Goal: Information Seeking & Learning: Learn about a topic

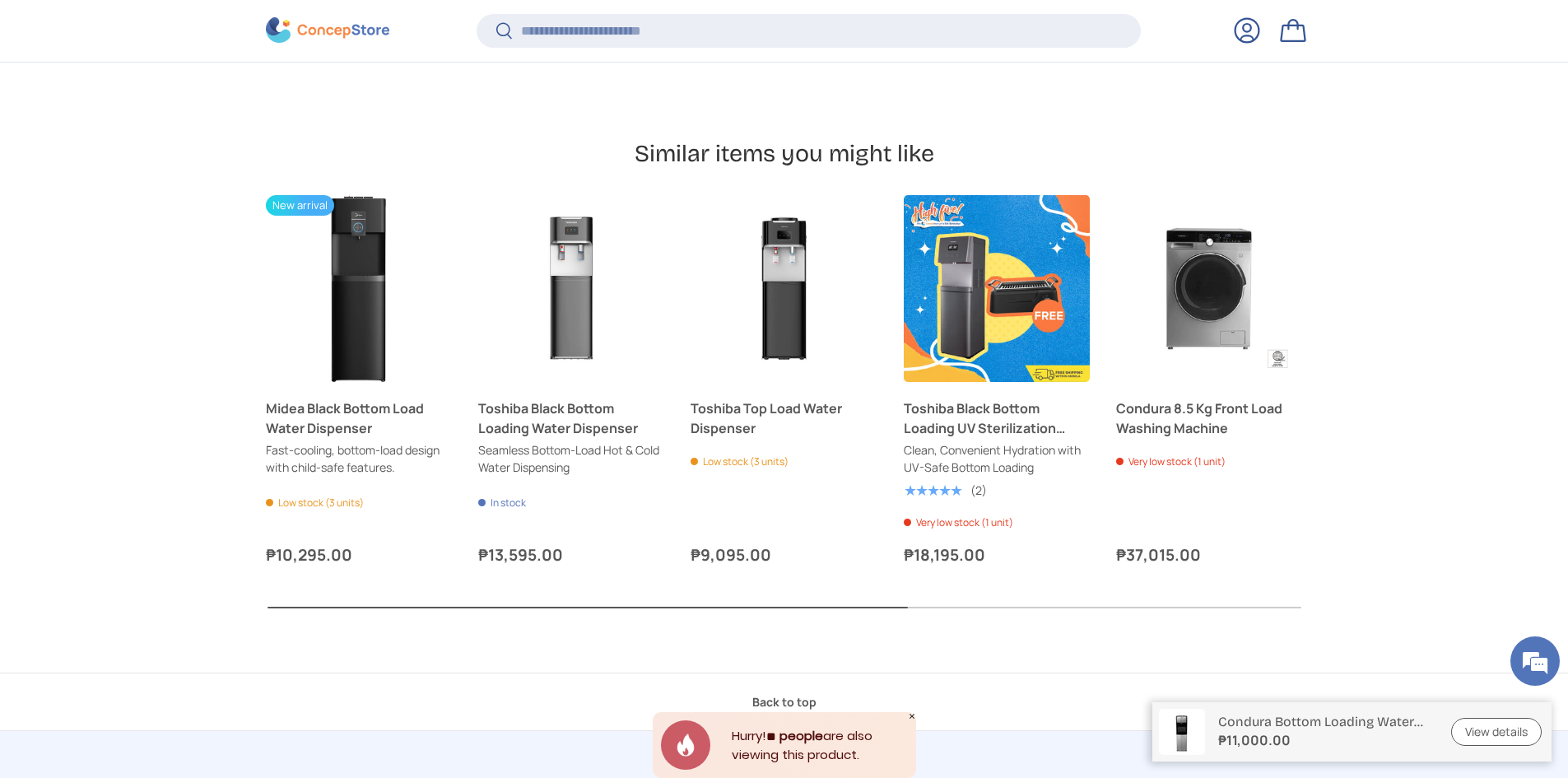
scroll to position [1395, 0]
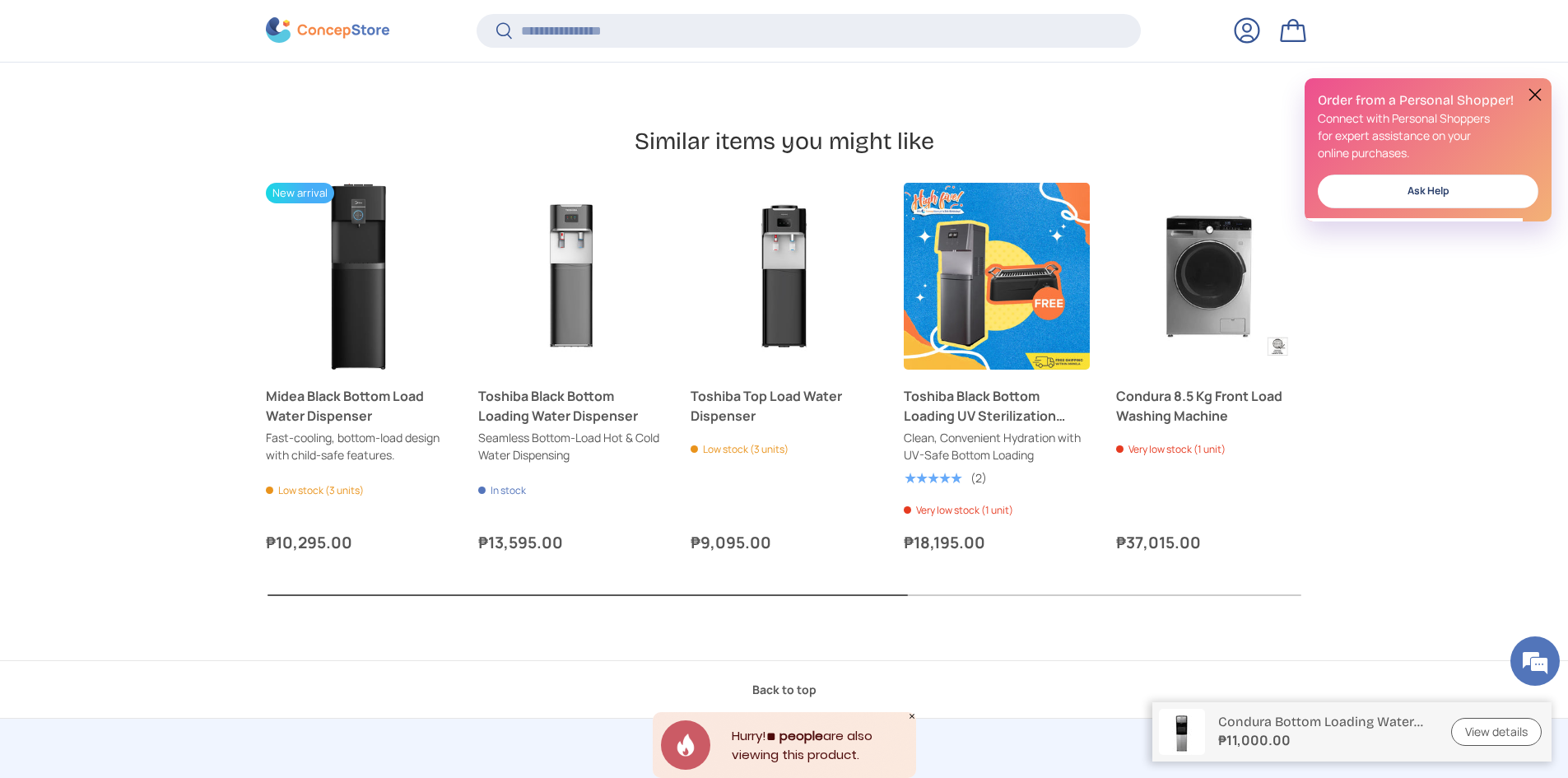
click at [0, 0] on button "Next" at bounding box center [0, 0] width 0 height 0
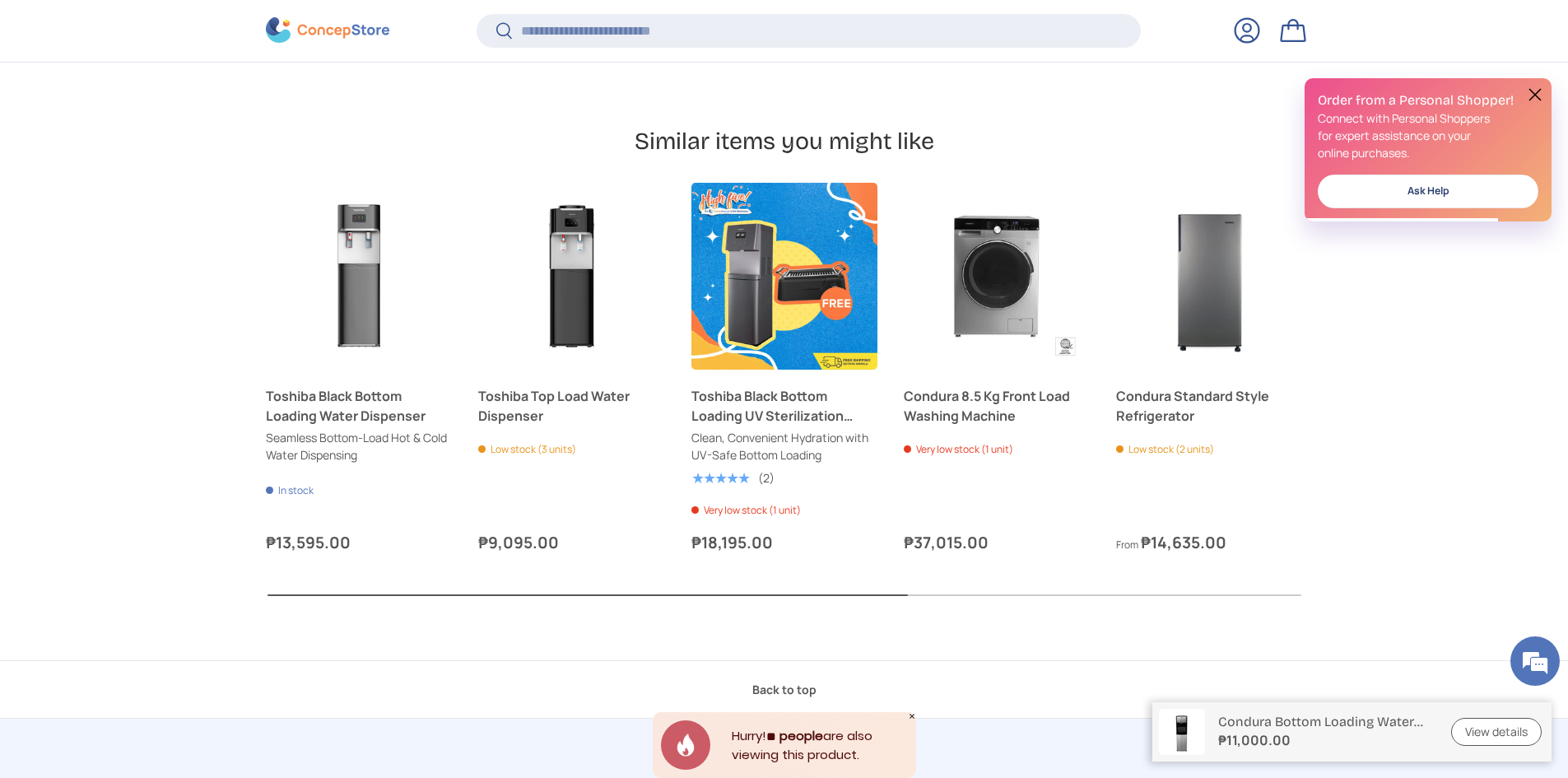
click at [0, 0] on button "Next" at bounding box center [0, 0] width 0 height 0
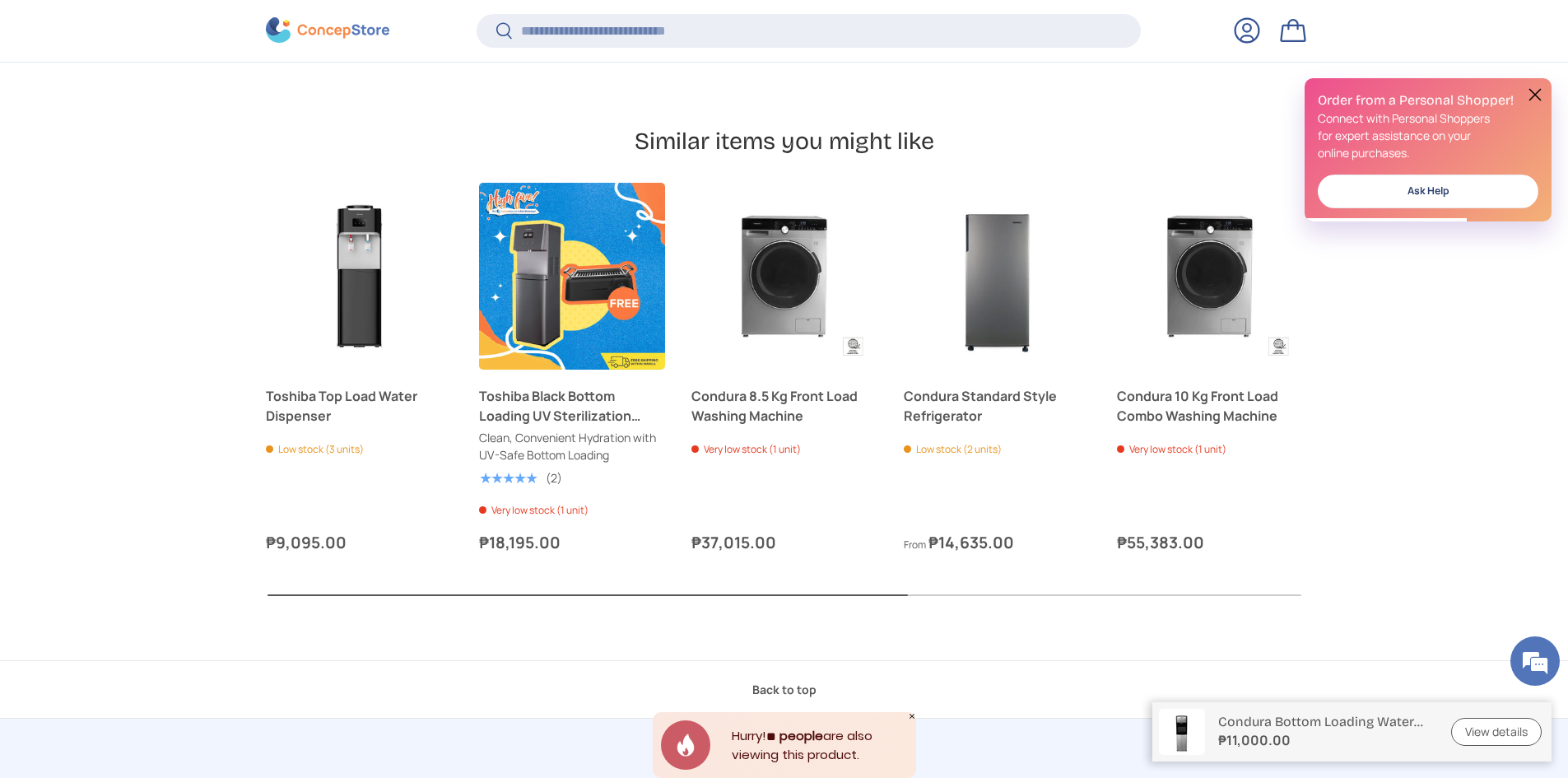
click at [0, 0] on button "Next" at bounding box center [0, 0] width 0 height 0
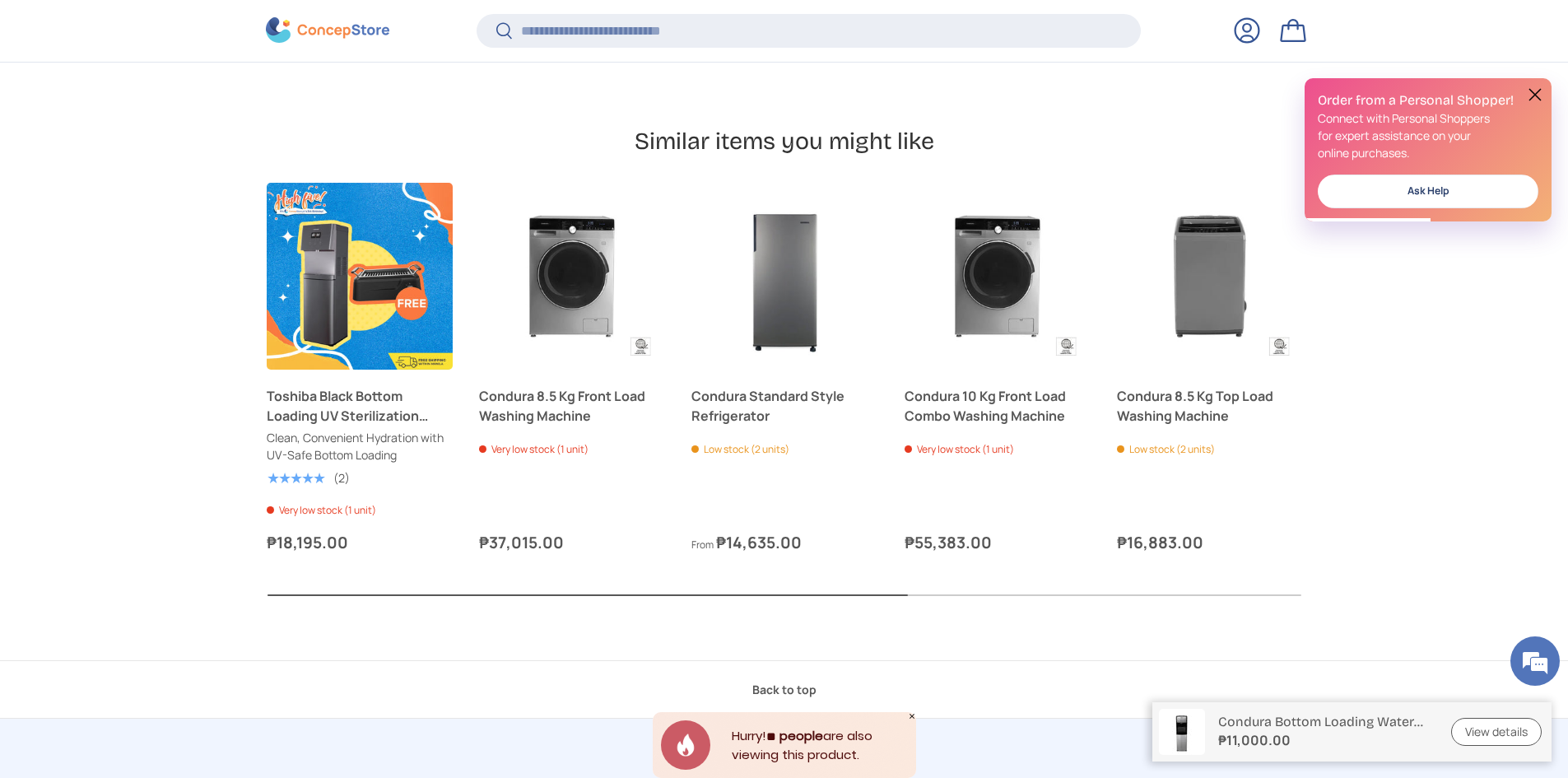
scroll to position [0, 0]
click at [0, 0] on button "Next" at bounding box center [0, 0] width 0 height 0
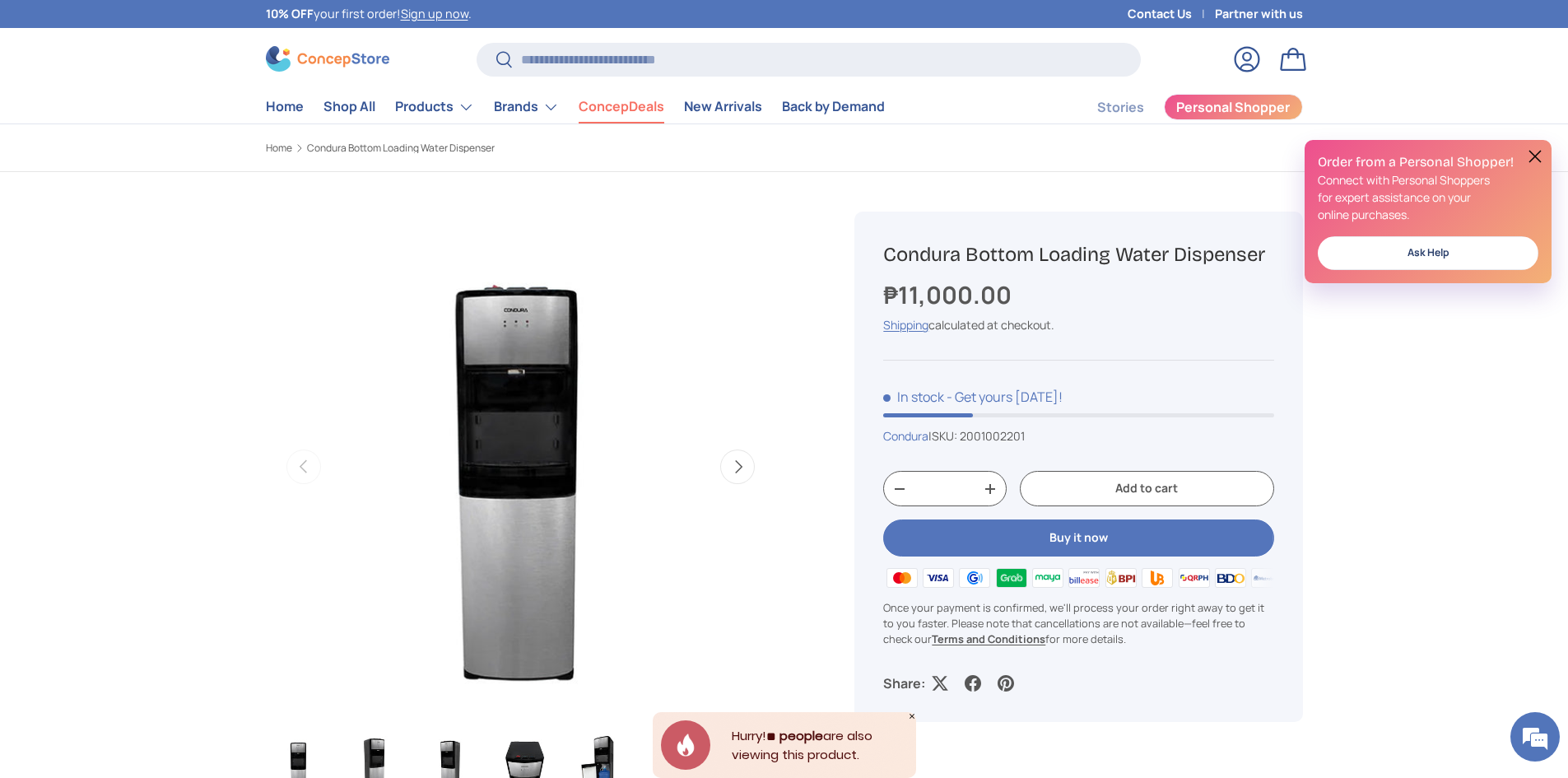
click at [585, 109] on link "ConcepDeals" at bounding box center [621, 106] width 85 height 32
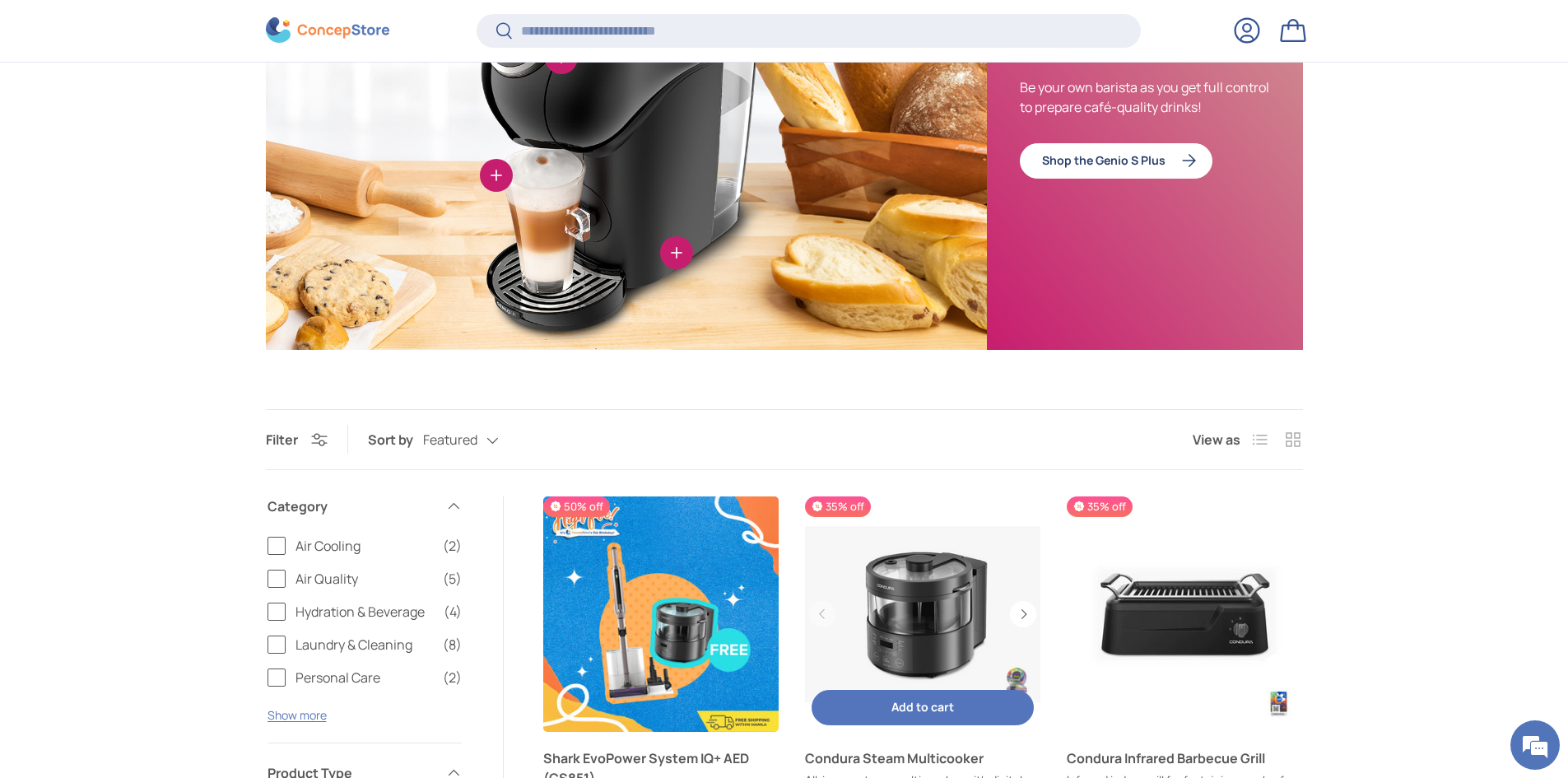
scroll to position [984, 0]
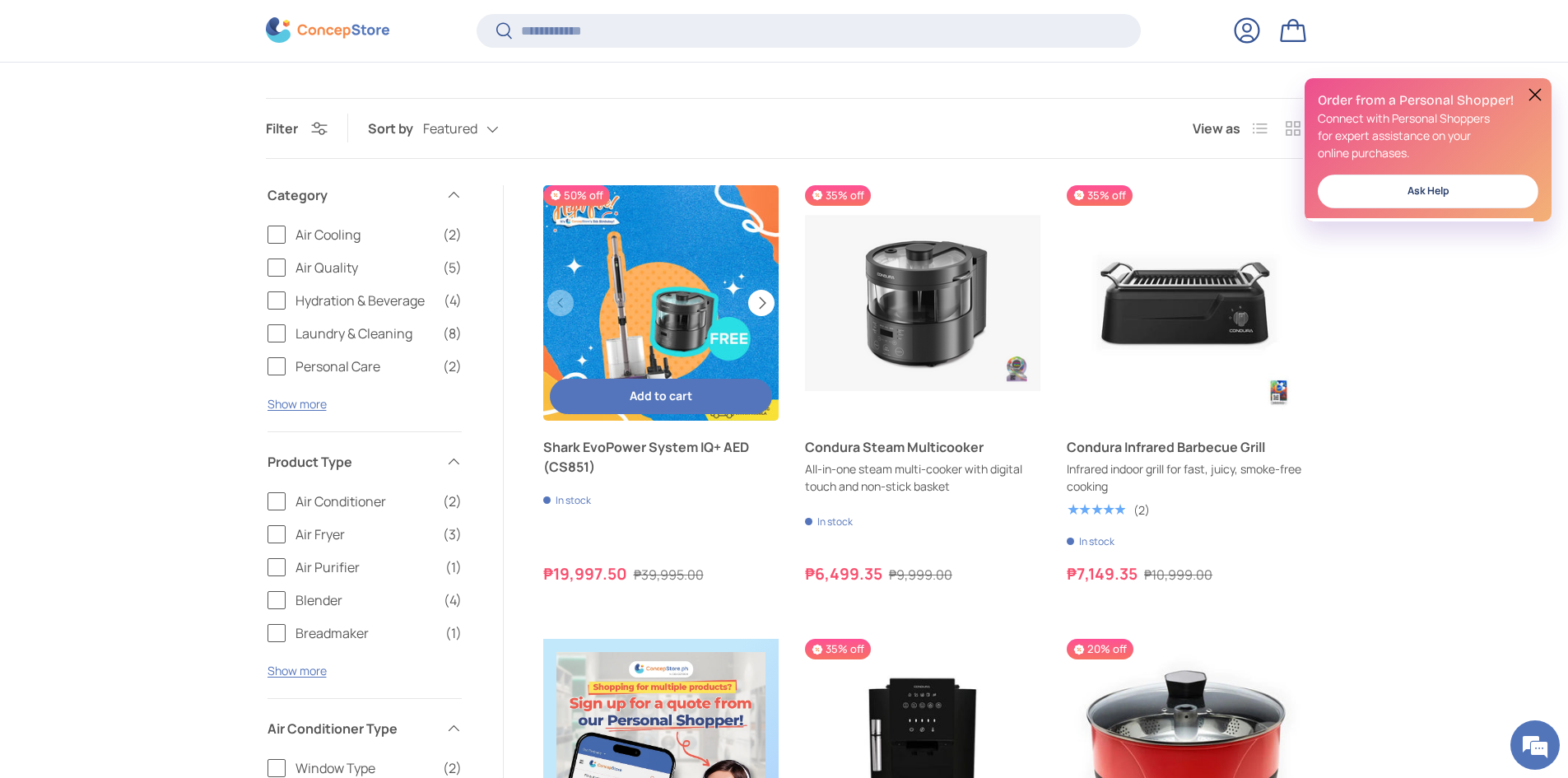
click at [762, 295] on button "Next" at bounding box center [760, 302] width 26 height 26
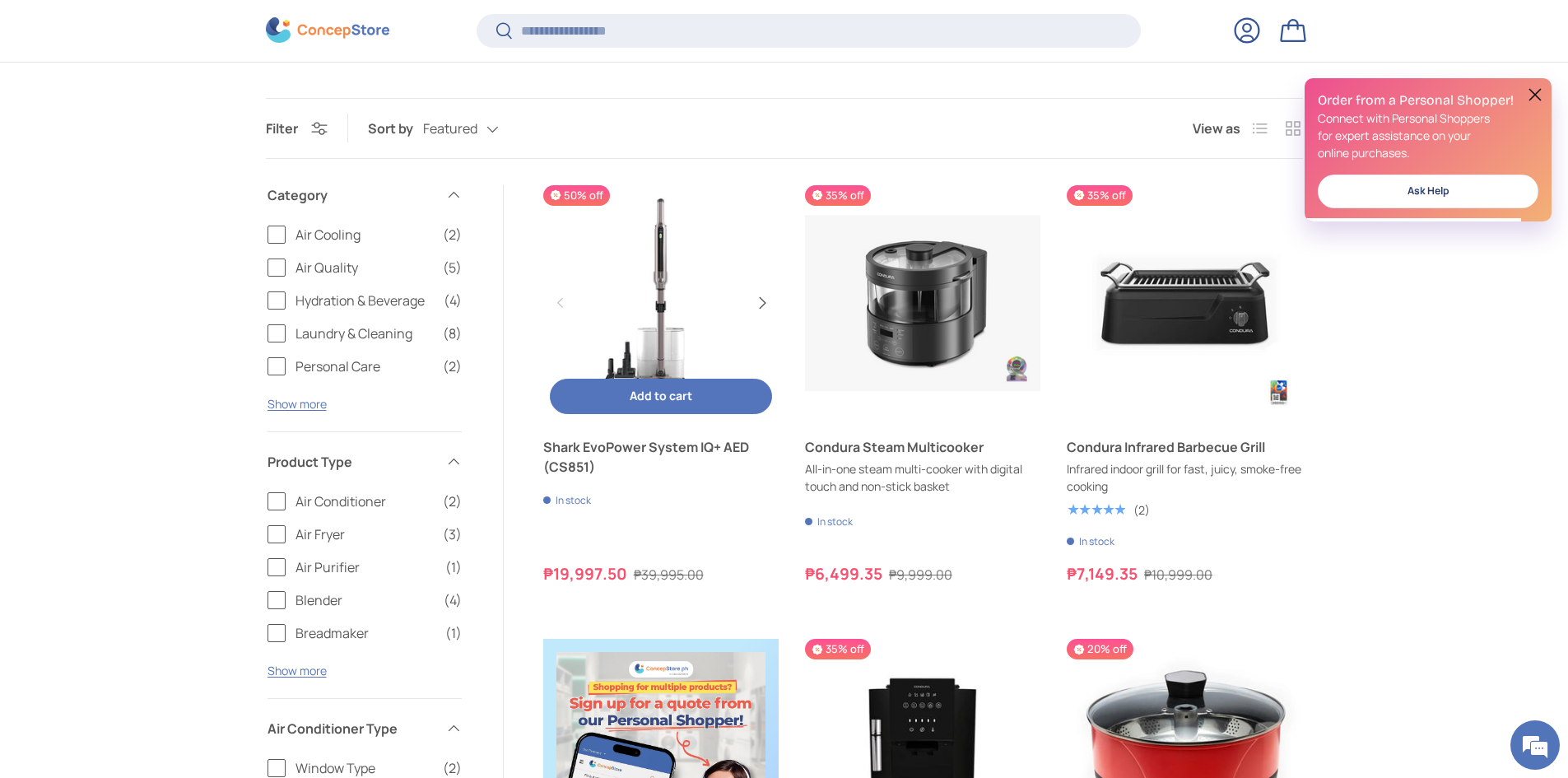
click at [762, 295] on button "Next" at bounding box center [760, 302] width 26 height 26
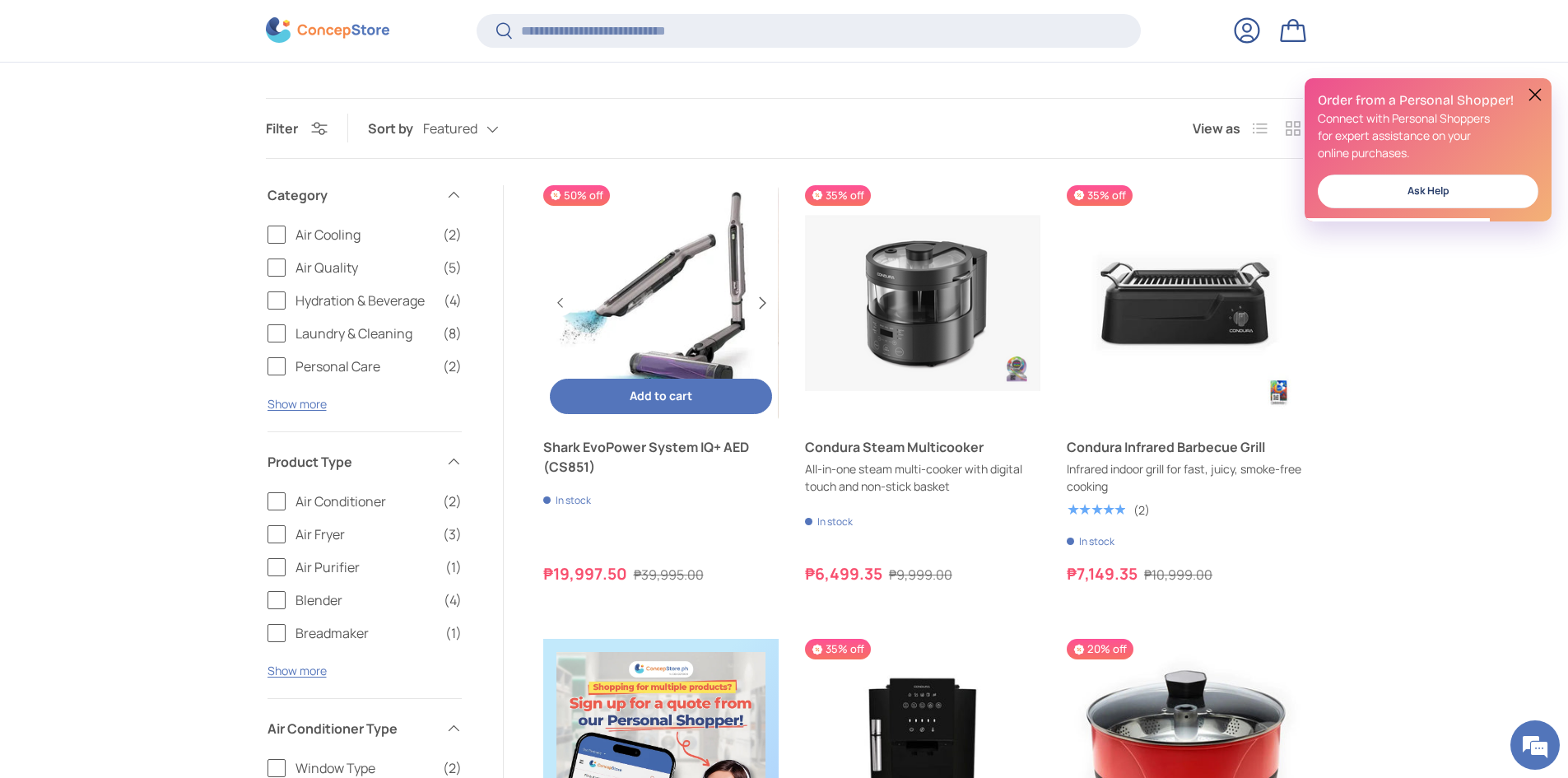
click at [762, 295] on button "Next" at bounding box center [760, 302] width 26 height 26
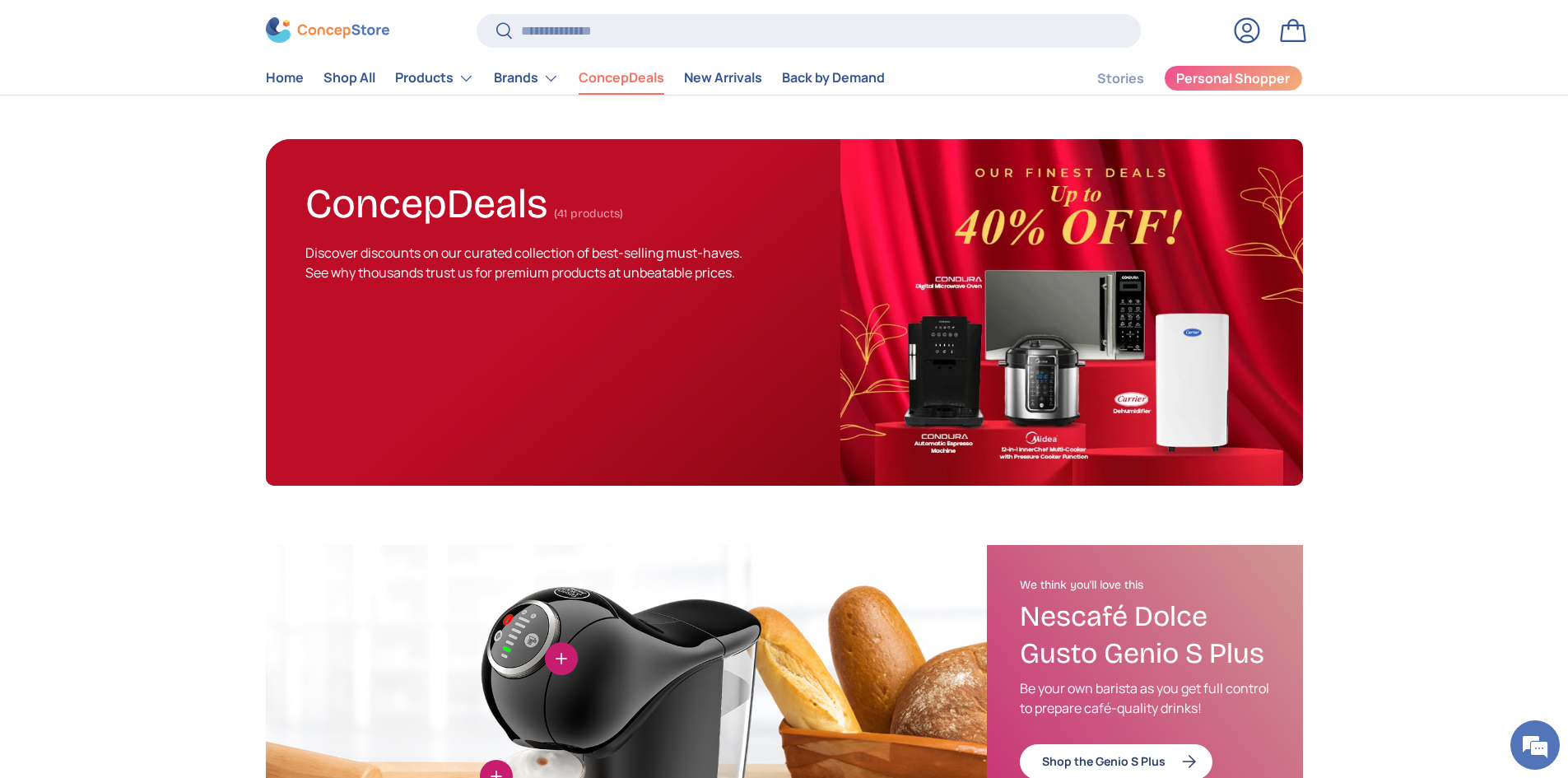
scroll to position [0, 0]
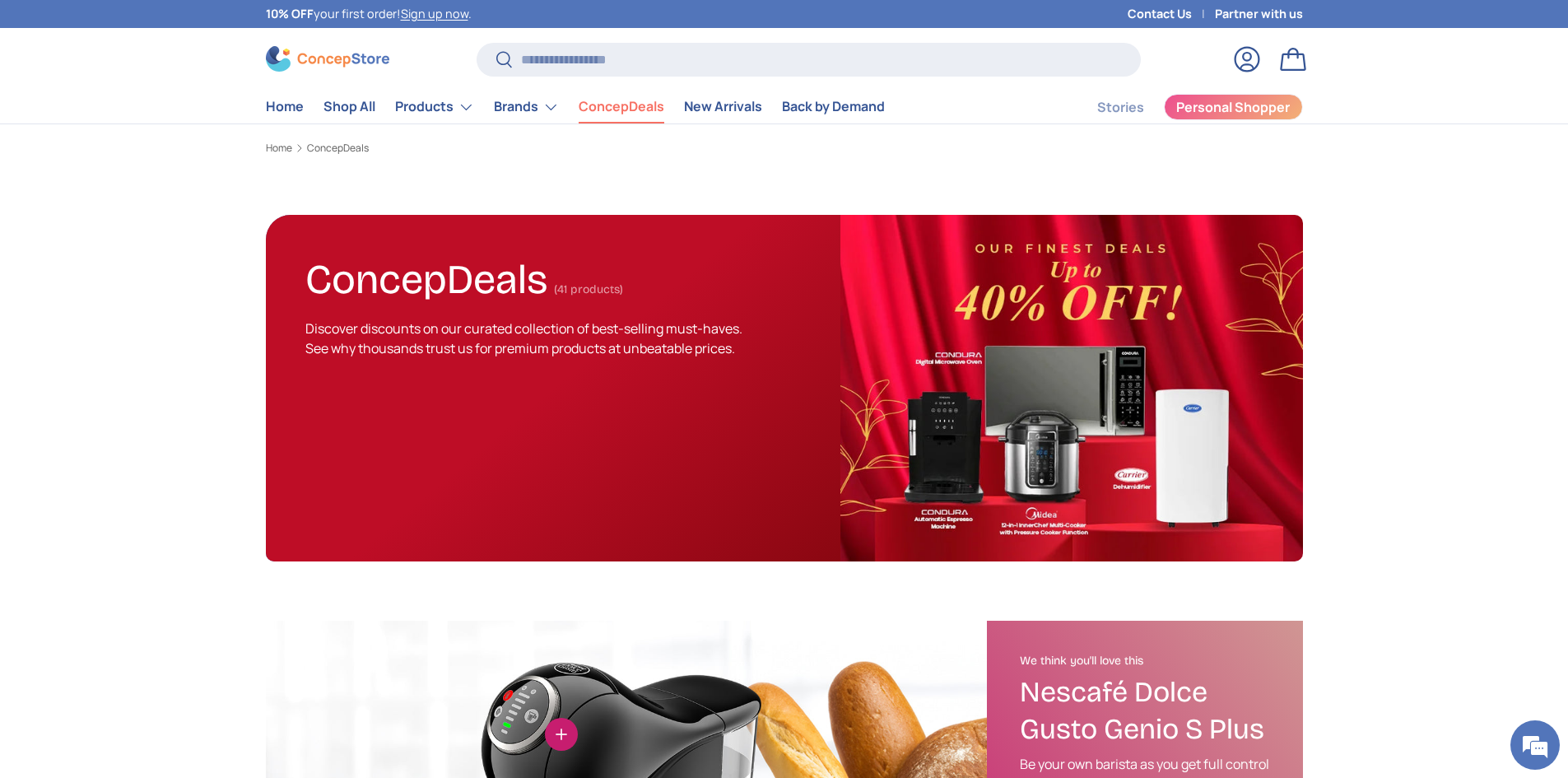
click at [1007, 344] on img at bounding box center [1071, 388] width 462 height 346
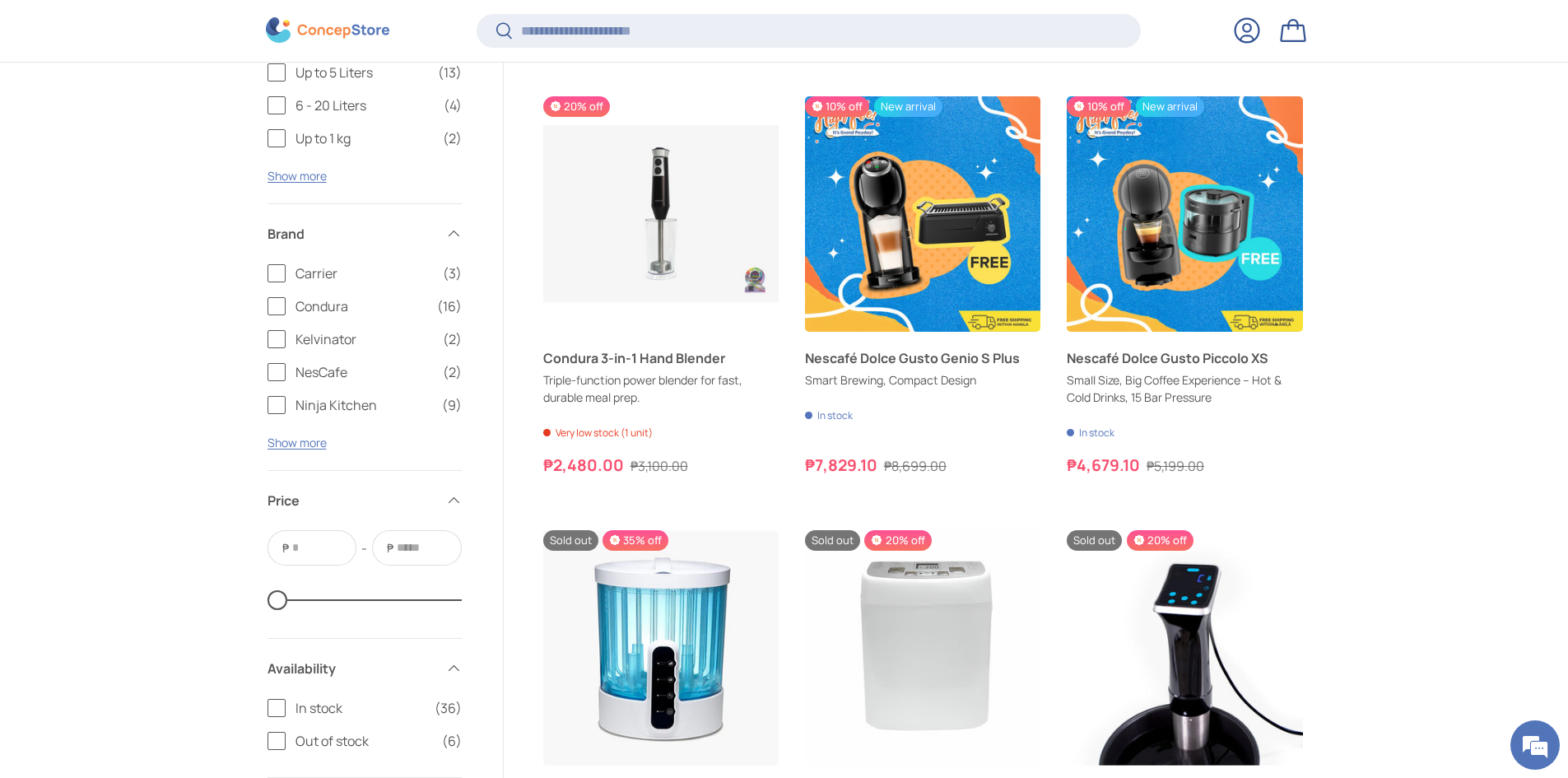
scroll to position [3124, 0]
